Goal: Information Seeking & Learning: Learn about a topic

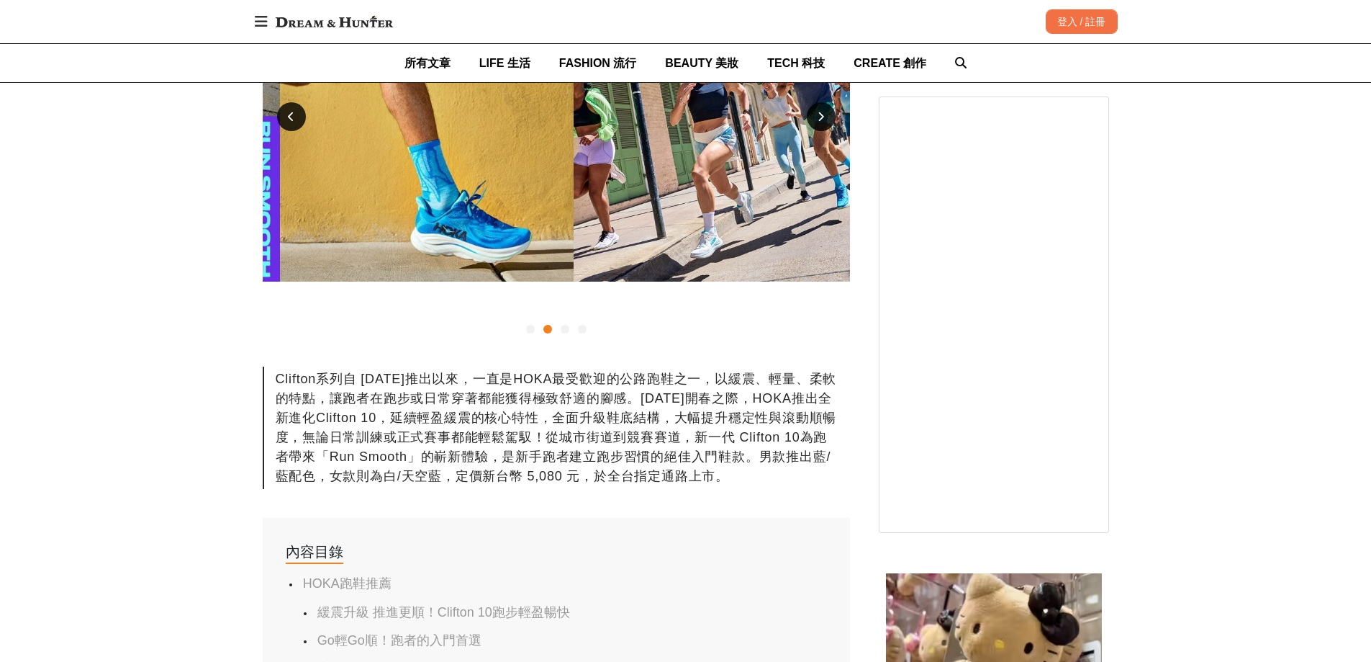
scroll to position [0, 587]
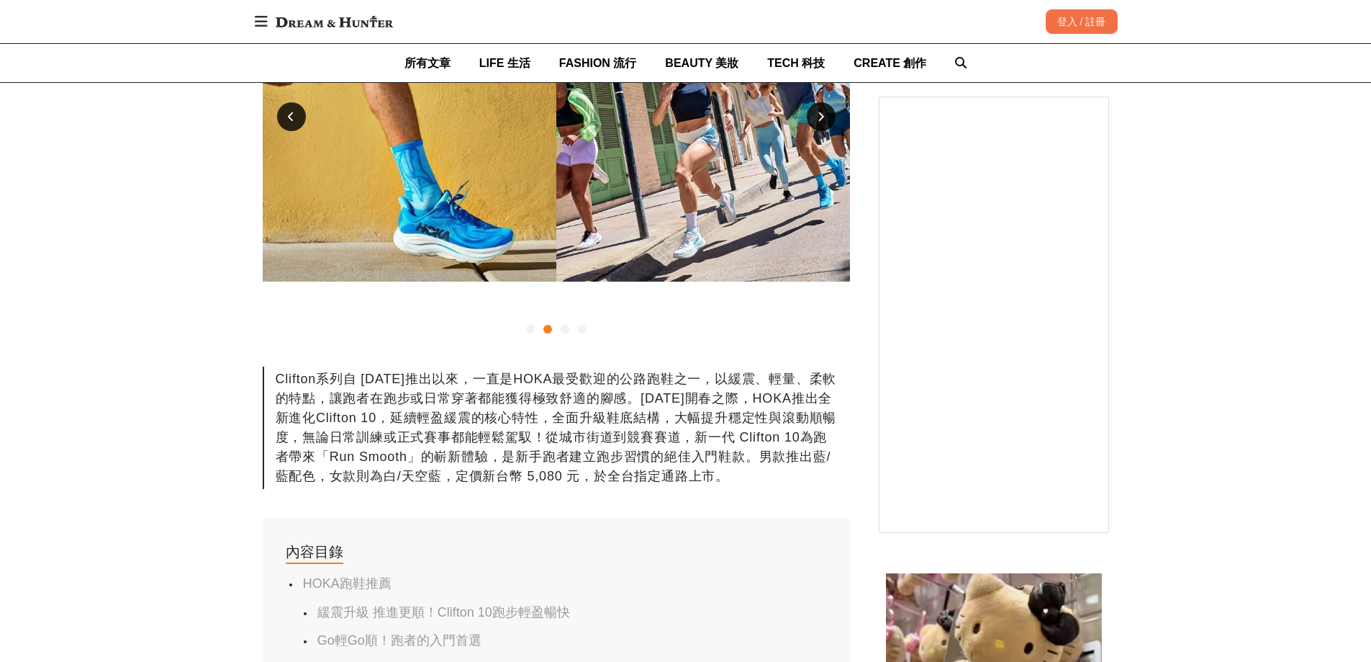
click at [561, 330] on div at bounding box center [565, 329] width 9 height 9
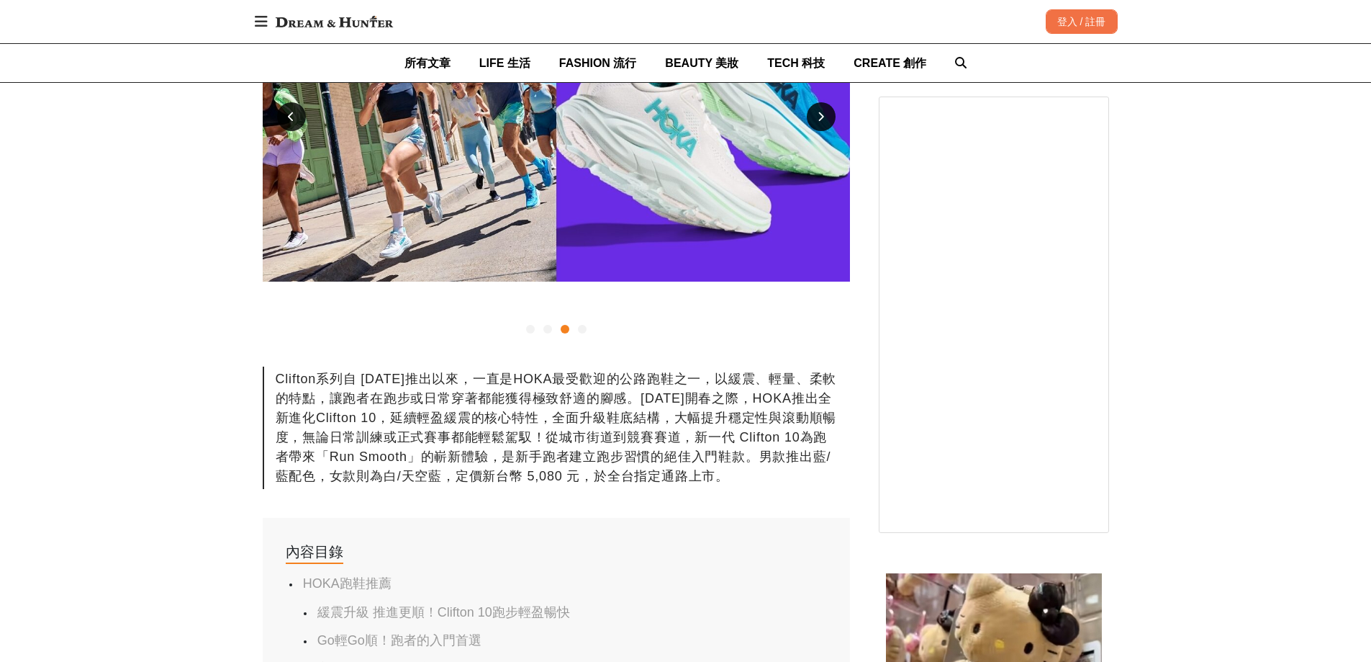
click at [594, 332] on div at bounding box center [556, 328] width 587 height 17
click at [582, 330] on div at bounding box center [582, 329] width 9 height 9
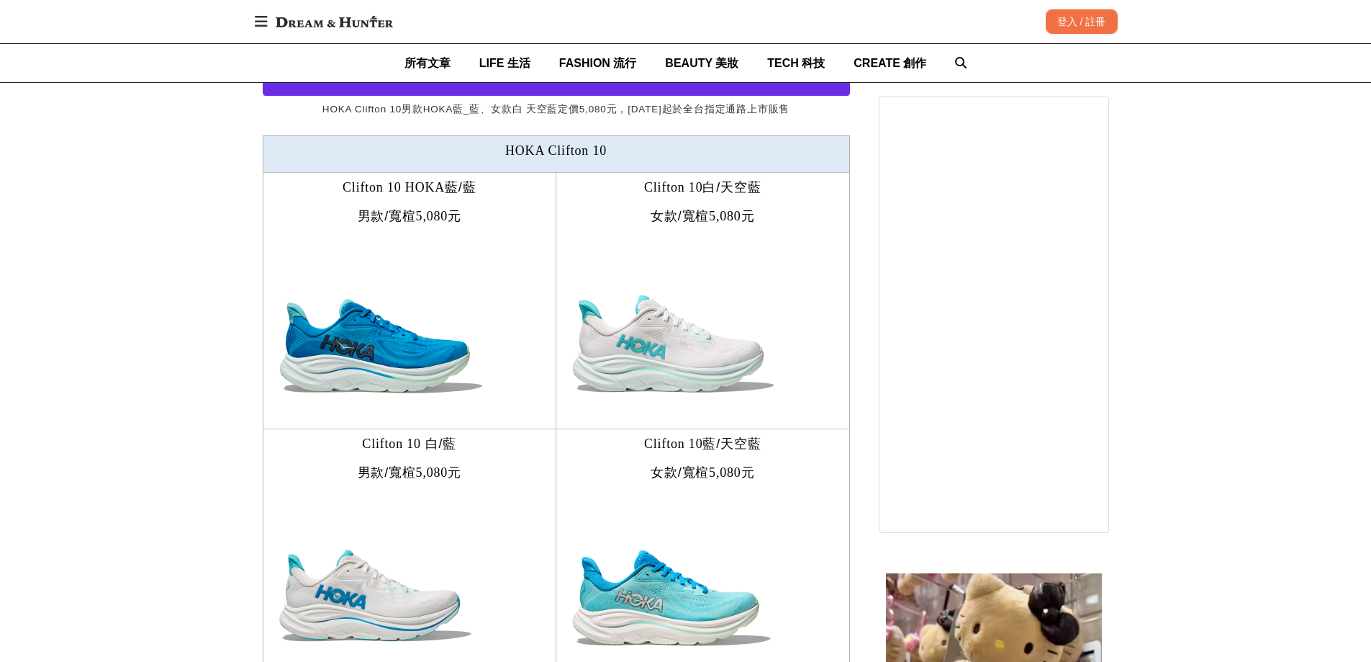
scroll to position [3023, 0]
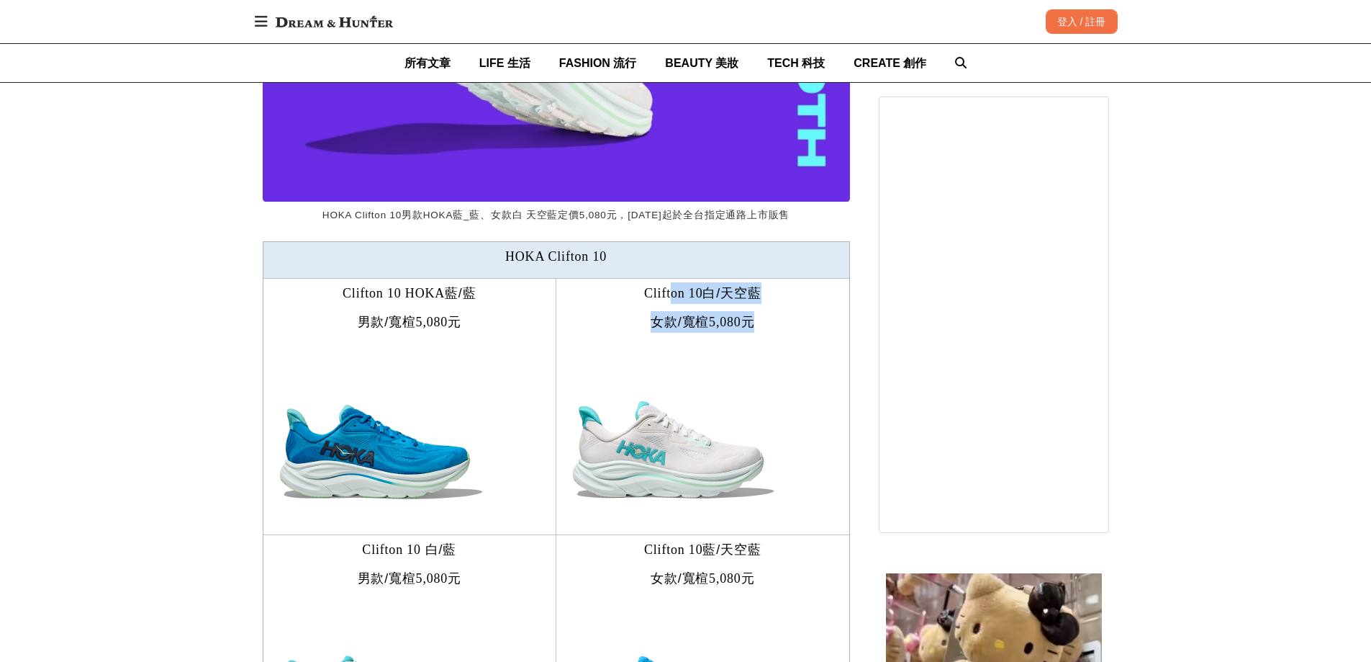
drag, startPoint x: 768, startPoint y: 302, endPoint x: 670, endPoint y: 261, distance: 105.9
click at [670, 278] on td "Clifton 10 白 / 天空藍 女款 / 寬楦 5,080 元" at bounding box center [703, 406] width 294 height 256
click at [669, 278] on td "Clifton 10 白 / 天空藍 女款 / 寬楦 5,080 元" at bounding box center [703, 406] width 294 height 256
click at [746, 373] on img at bounding box center [674, 429] width 220 height 179
click at [770, 343] on img at bounding box center [674, 429] width 220 height 179
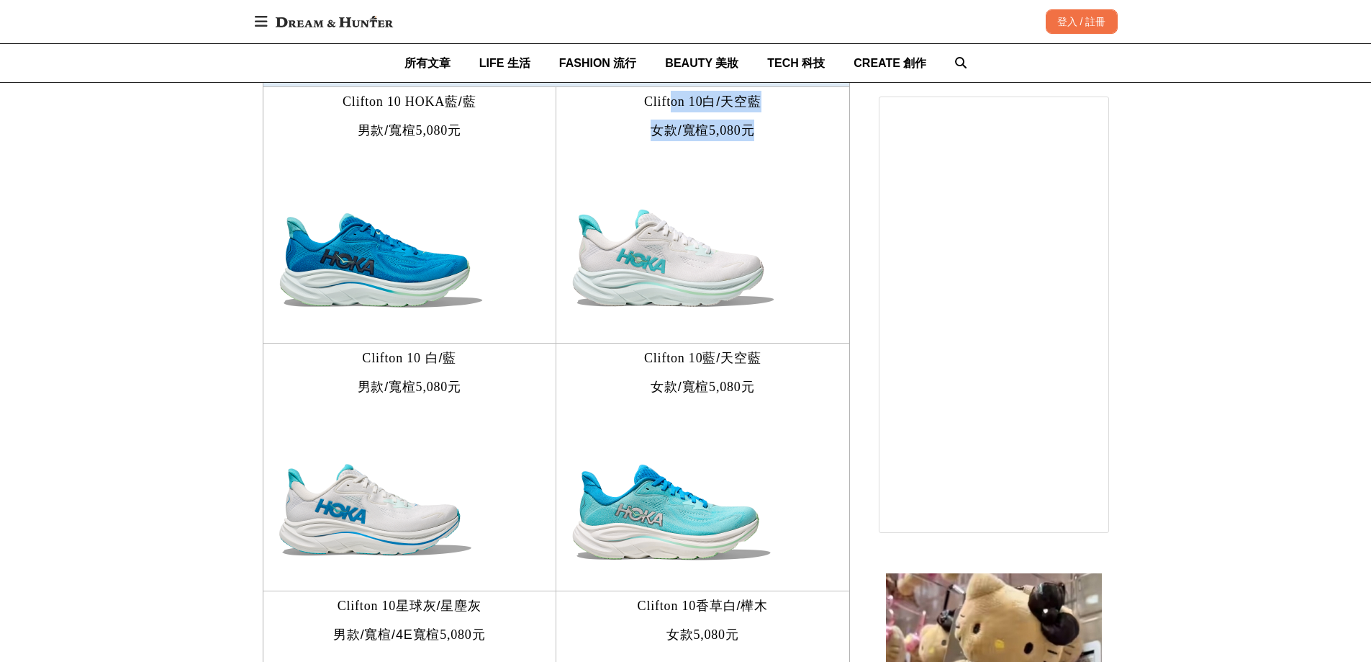
scroll to position [3095, 0]
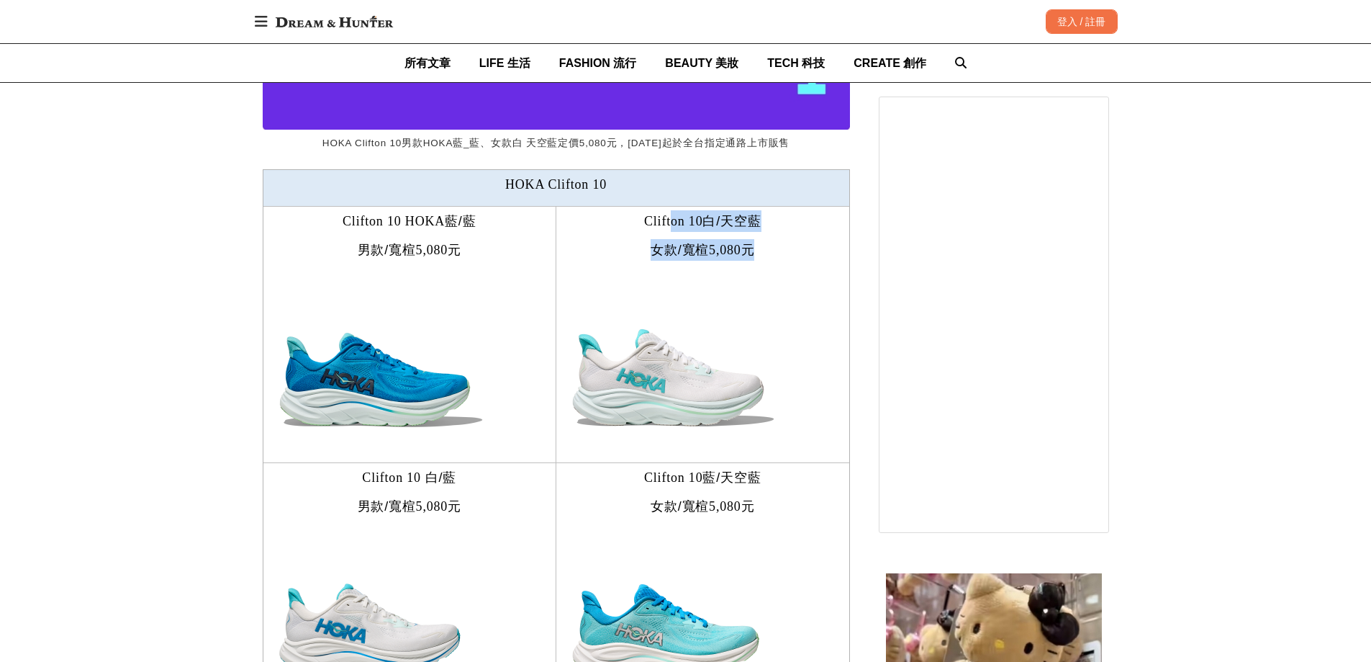
click at [759, 214] on span "白 / 天空藍" at bounding box center [732, 221] width 58 height 14
drag, startPoint x: 739, startPoint y: 243, endPoint x: 619, endPoint y: 227, distance: 120.6
click at [619, 239] on p "女款 / 寬楦 5,080 元" at bounding box center [703, 250] width 279 height 22
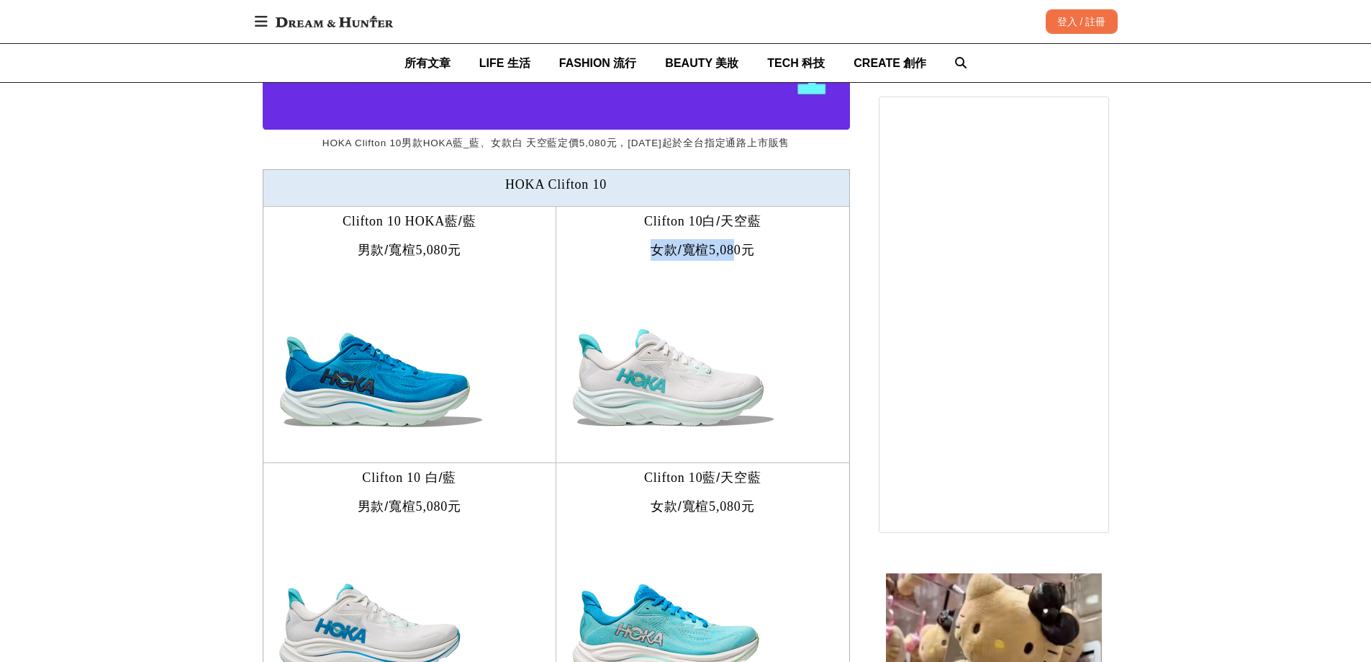
click at [651, 243] on span "女款 / [PERSON_NAME]楦" at bounding box center [680, 250] width 58 height 14
drag, startPoint x: 698, startPoint y: 249, endPoint x: 769, endPoint y: 245, distance: 71.4
click at [769, 245] on p "女款 / 寬楦 5,080 元" at bounding box center [703, 250] width 279 height 22
click at [752, 243] on span "元" at bounding box center [748, 250] width 14 height 14
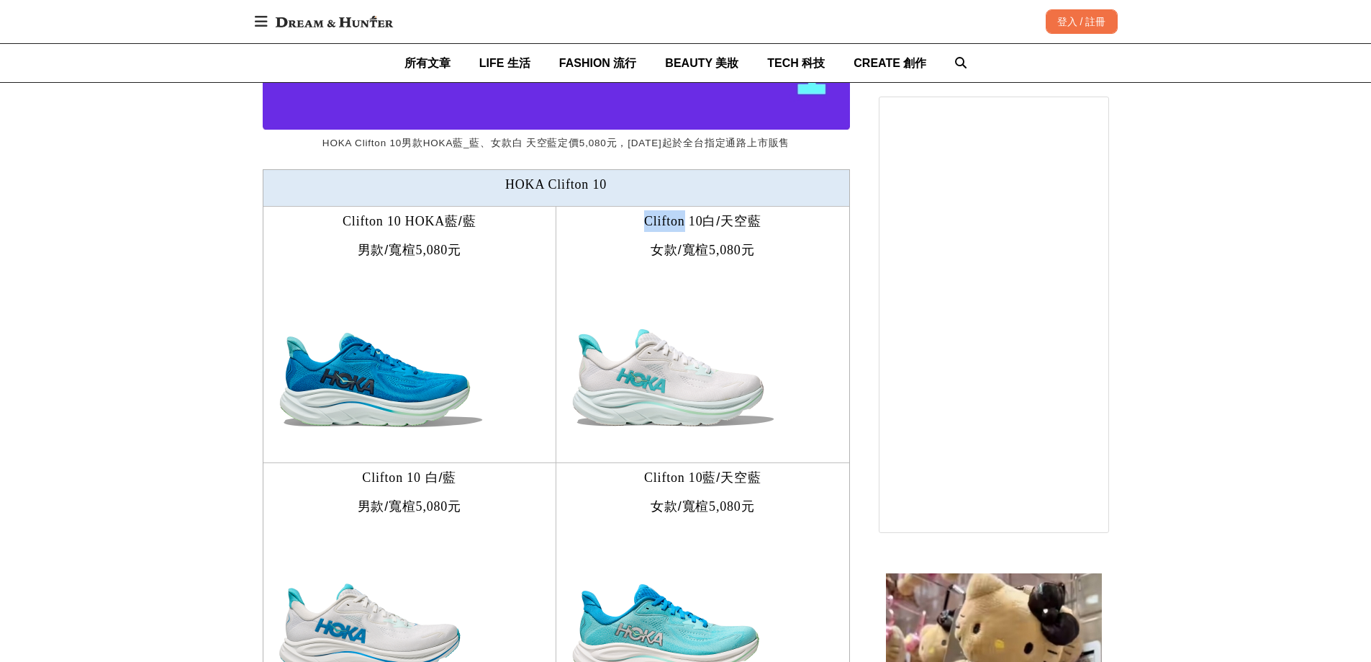
drag, startPoint x: 636, startPoint y: 203, endPoint x: 683, endPoint y: 208, distance: 47.8
click at [683, 210] on p "Clifton 10 白 / 天空藍" at bounding box center [703, 221] width 279 height 22
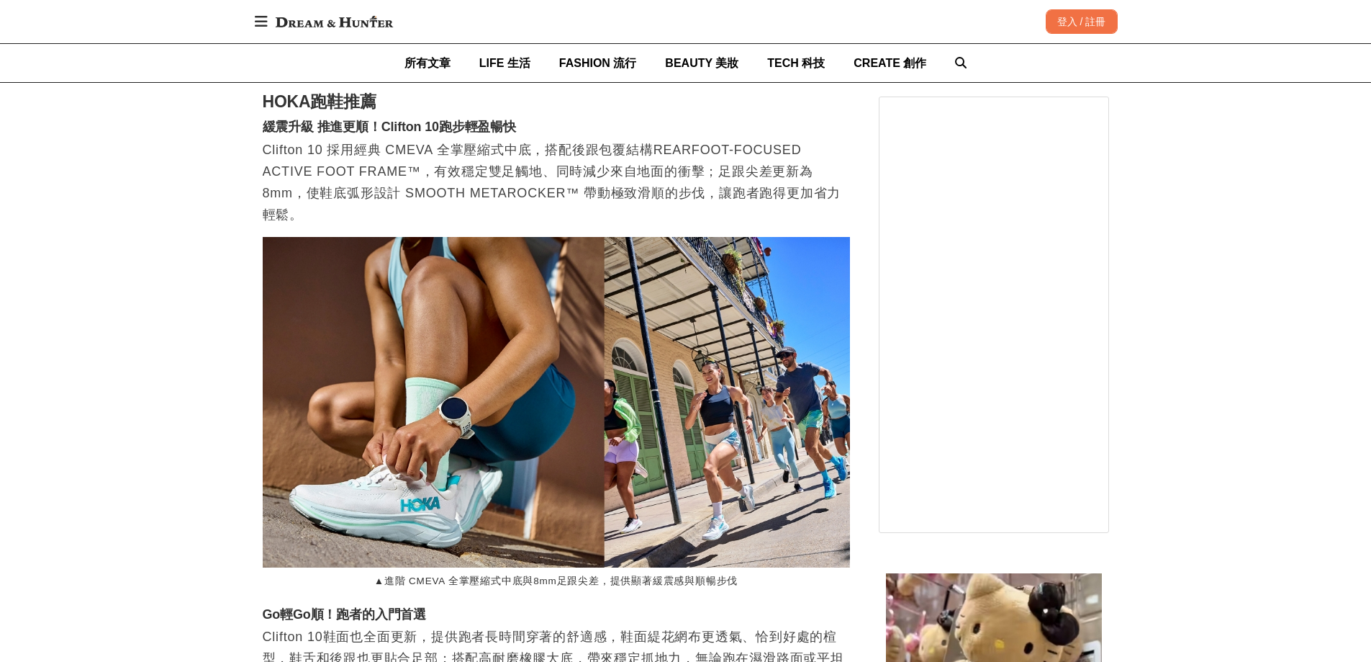
scroll to position [0, 1175]
